Goal: Task Accomplishment & Management: Manage account settings

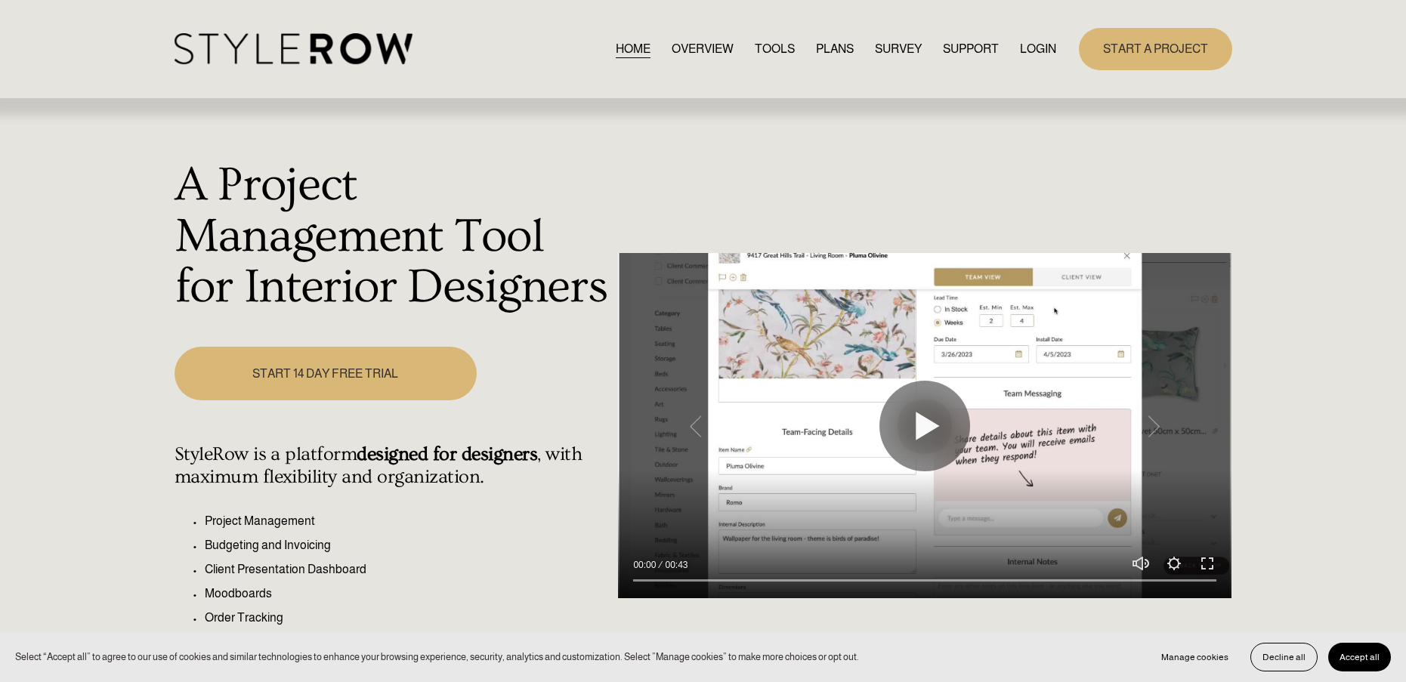
click at [1044, 48] on link "LOGIN" at bounding box center [1038, 49] width 36 height 20
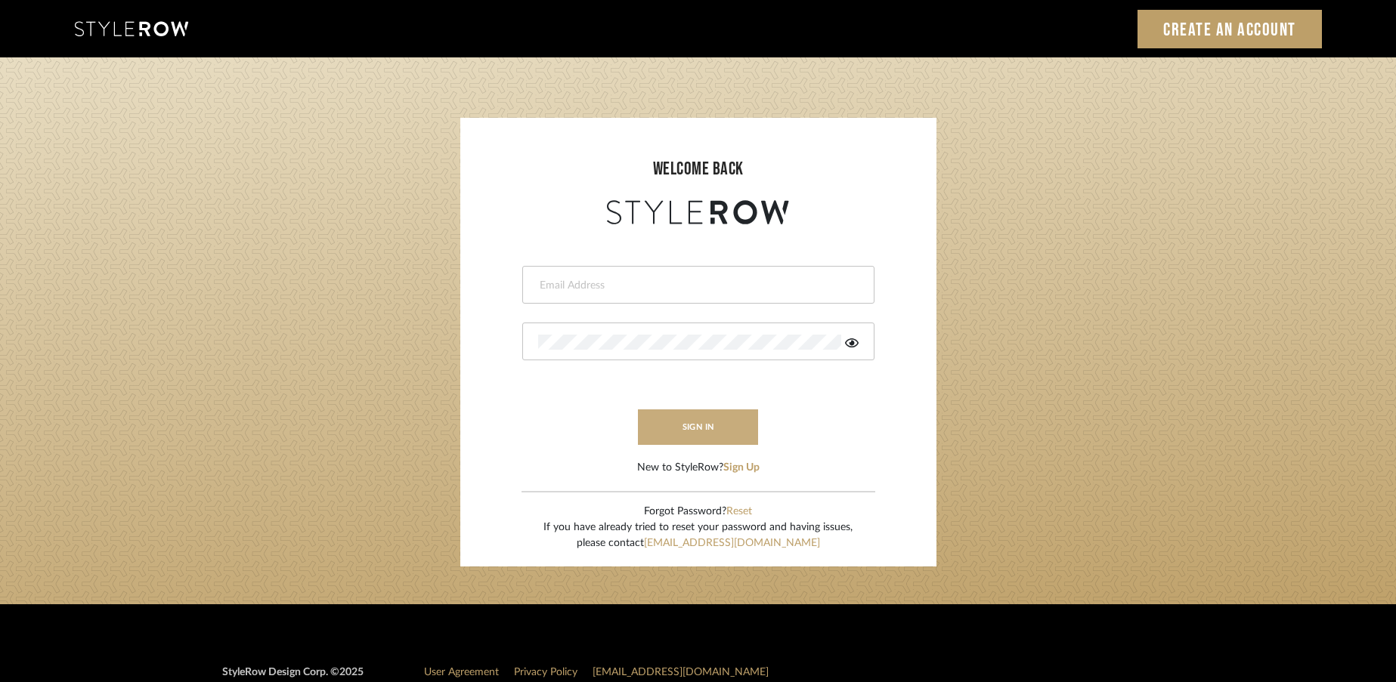
type input "[EMAIL_ADDRESS][DOMAIN_NAME]"
click at [700, 436] on button "sign in" at bounding box center [698, 428] width 121 height 36
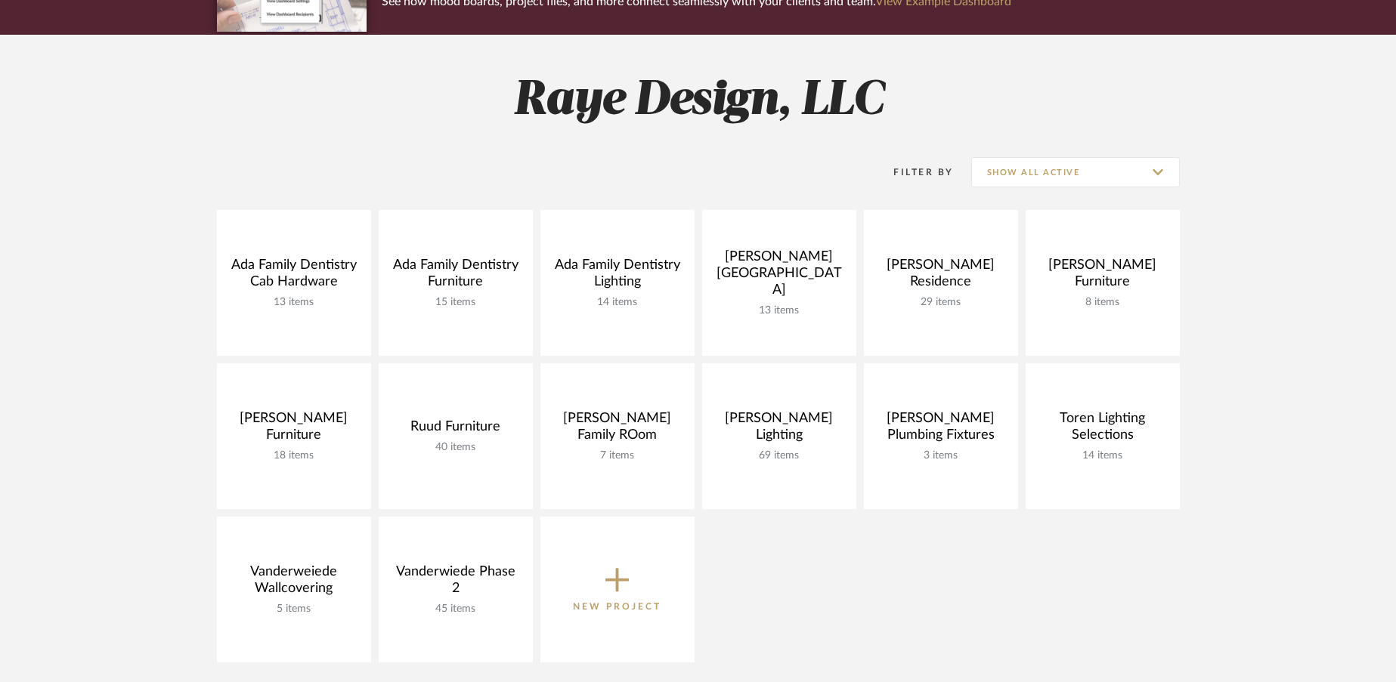
scroll to position [167, 0]
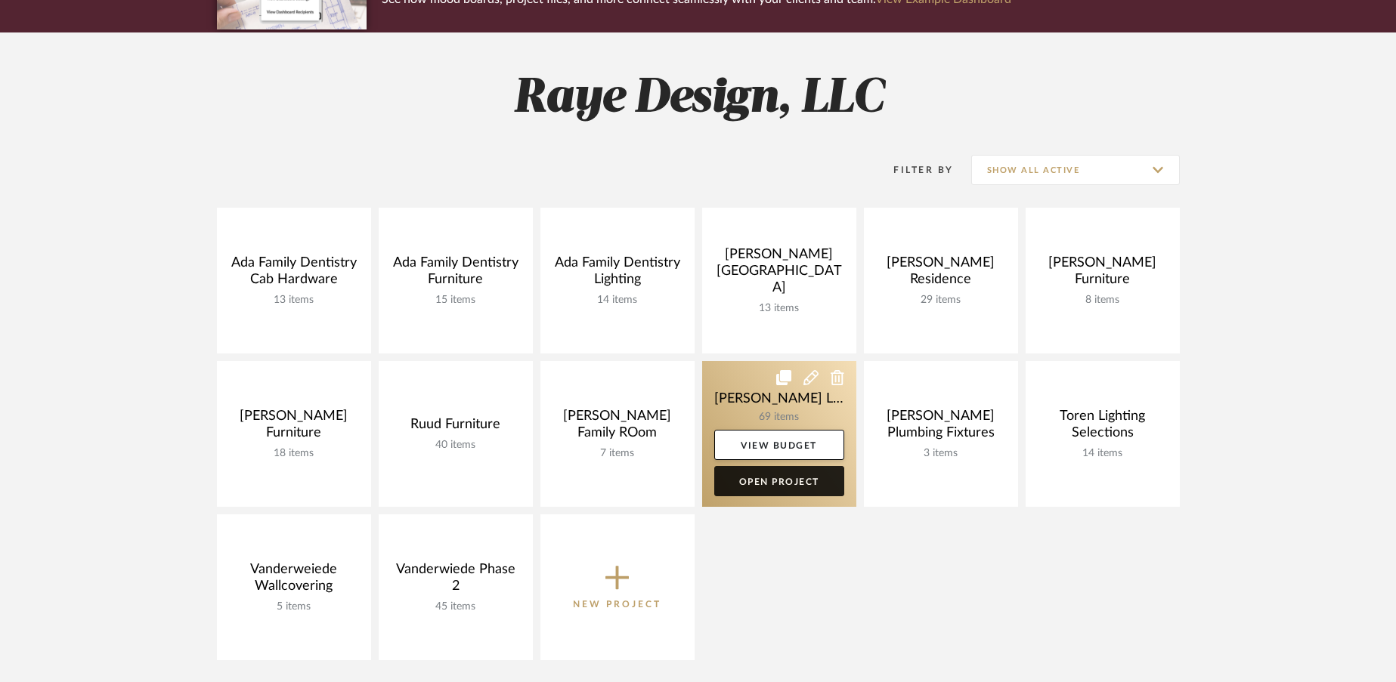
click at [726, 481] on link "Open Project" at bounding box center [779, 481] width 130 height 30
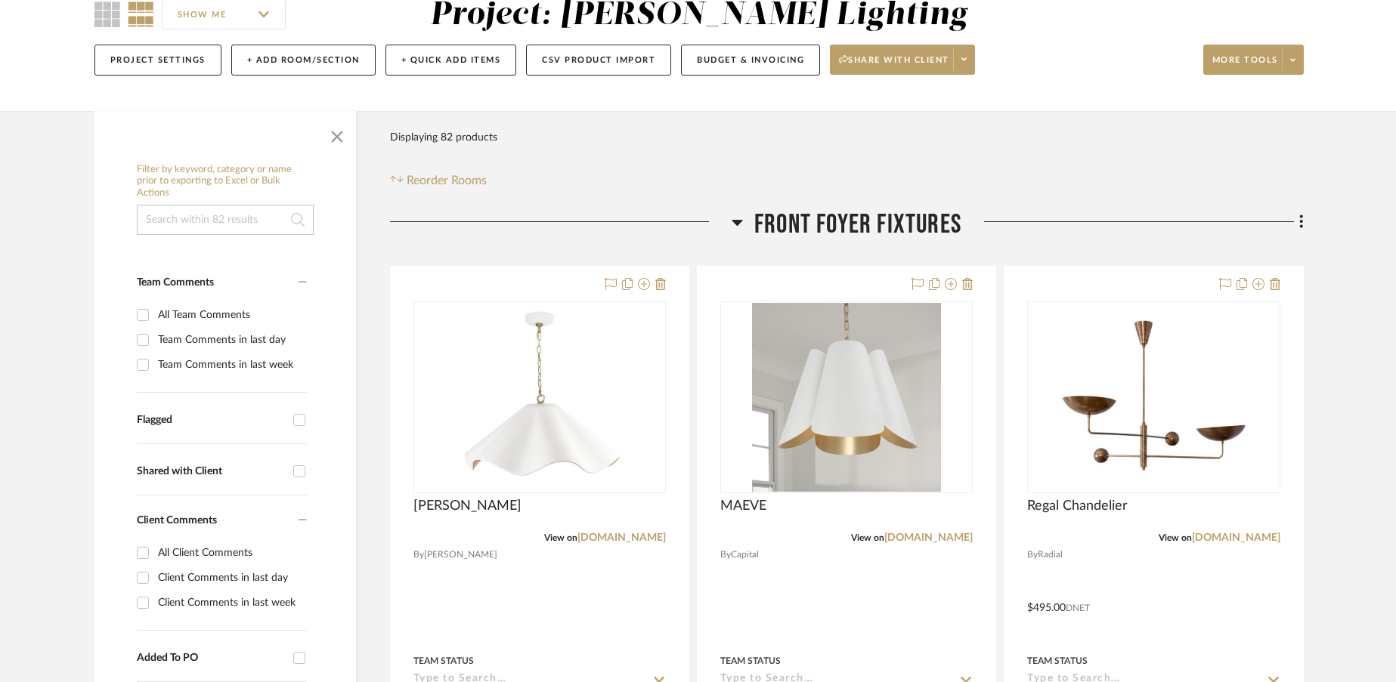
scroll to position [149, 0]
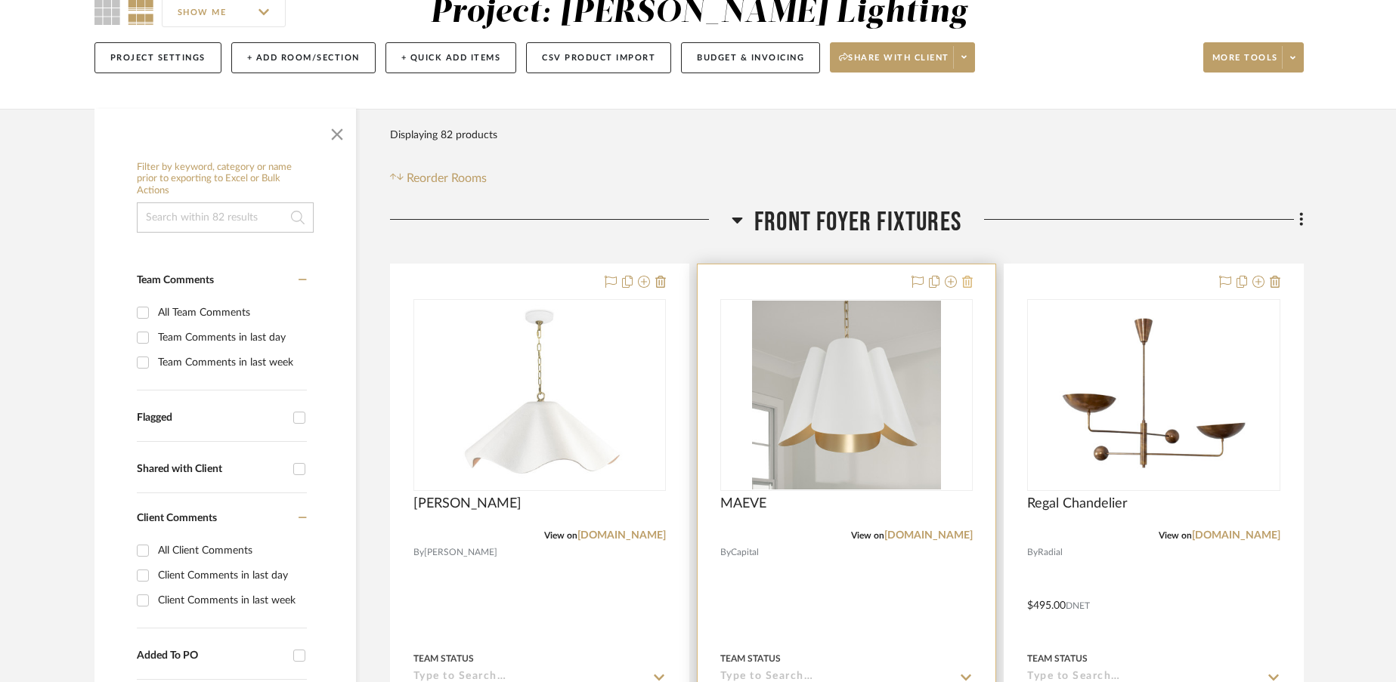
click at [968, 282] on icon at bounding box center [967, 282] width 11 height 12
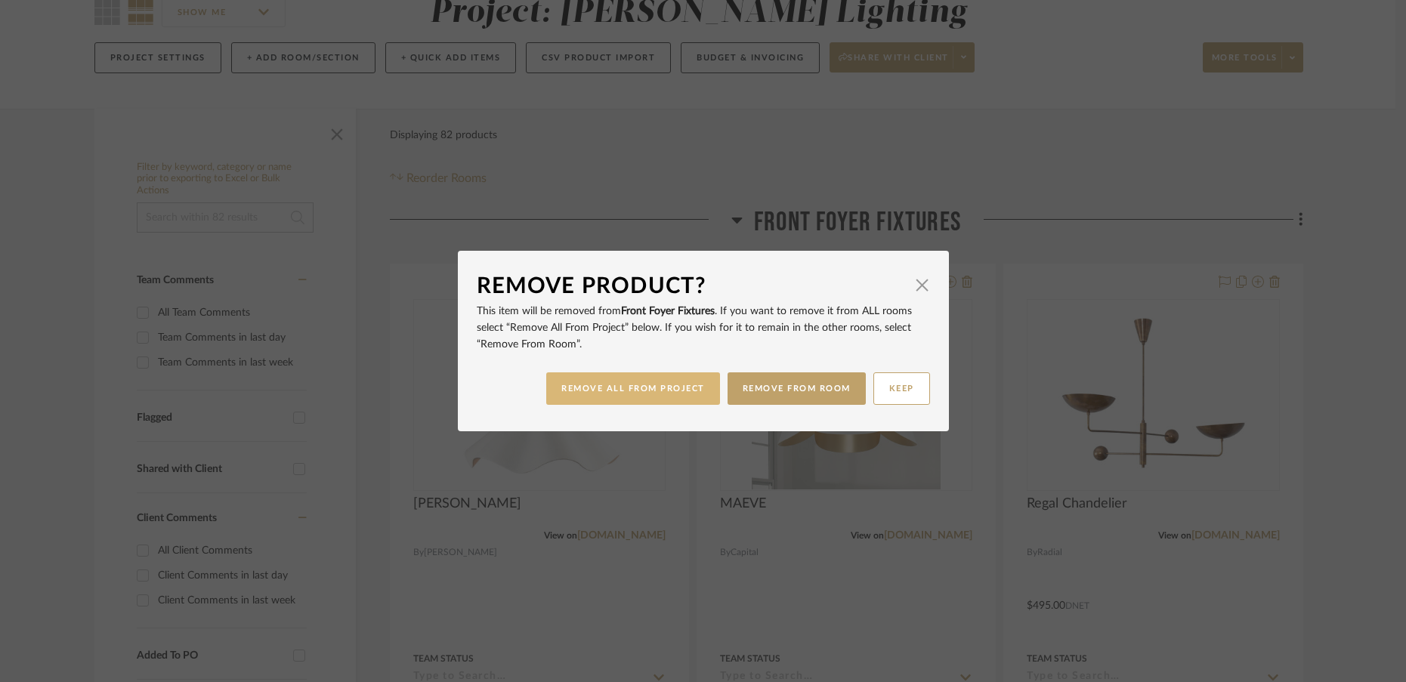
click at [682, 393] on button "REMOVE ALL FROM PROJECT" at bounding box center [633, 389] width 174 height 32
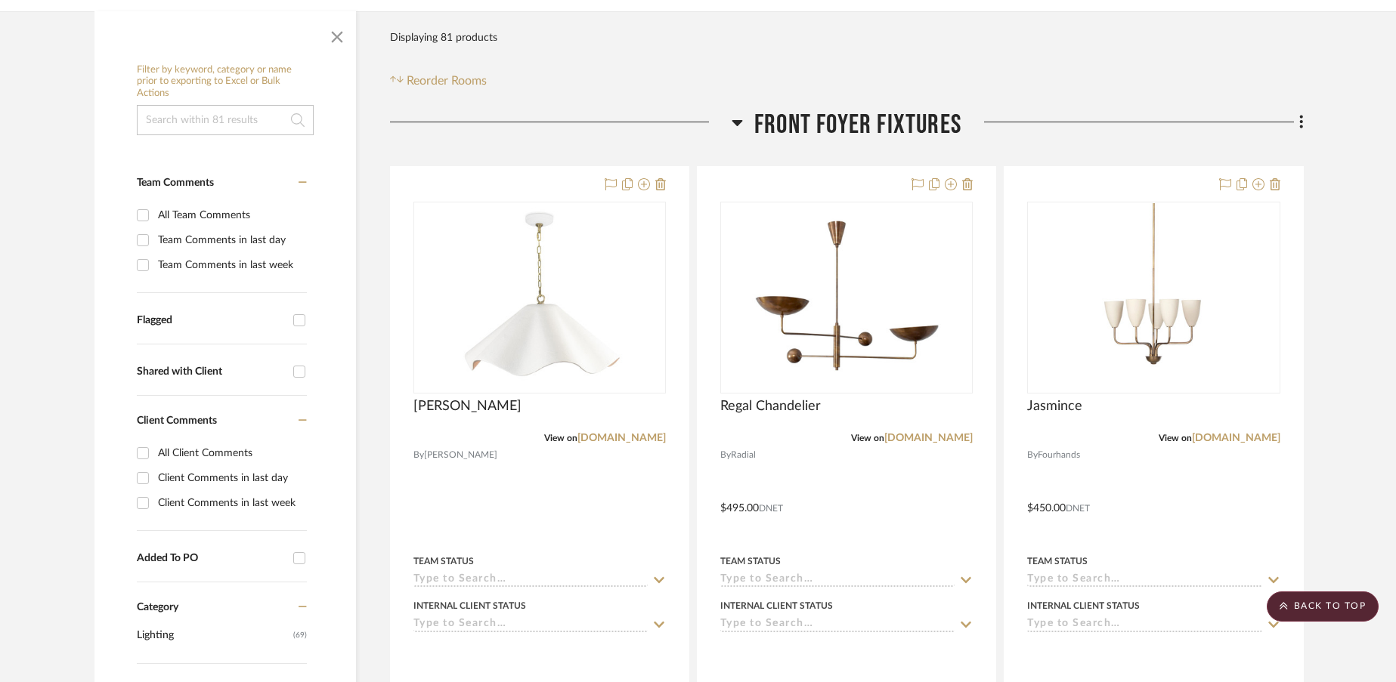
scroll to position [246, 0]
